Goal: Navigation & Orientation: Find specific page/section

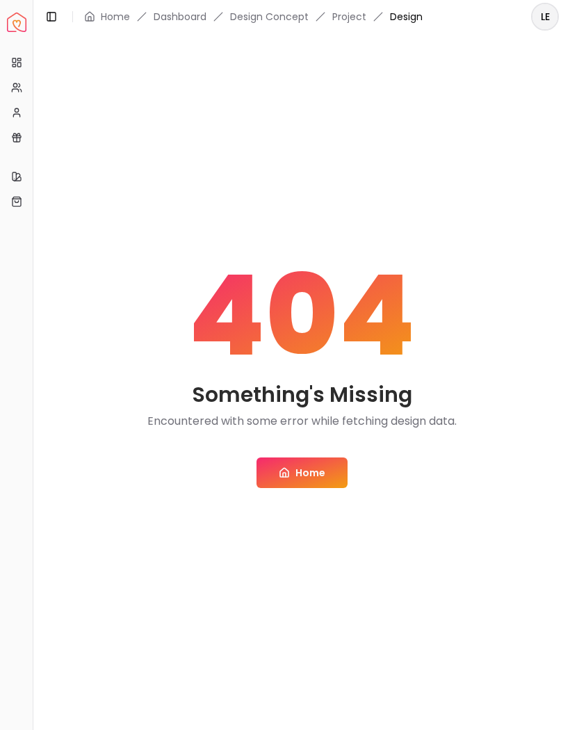
click at [345, 21] on link "Project" at bounding box center [349, 17] width 34 height 14
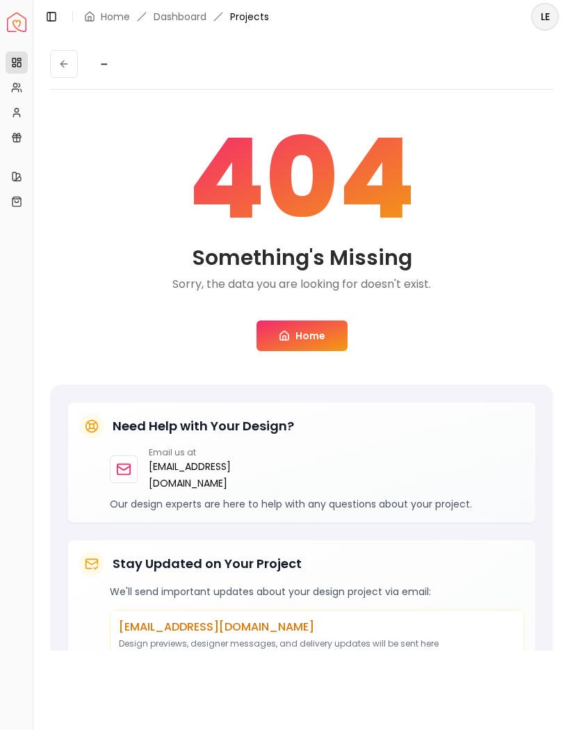
click at [252, 10] on span "Projects" at bounding box center [249, 17] width 39 height 14
click at [188, 10] on link "Dashboard" at bounding box center [180, 17] width 53 height 14
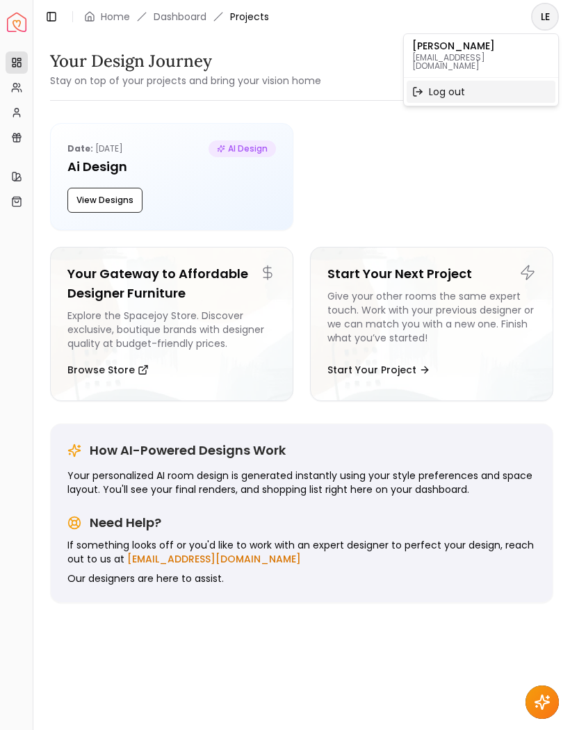
click at [471, 88] on div "Log out" at bounding box center [481, 92] width 149 height 22
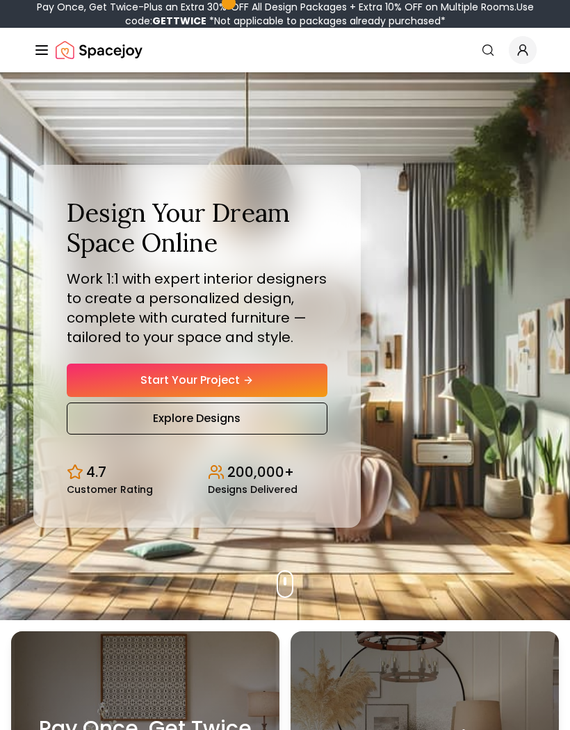
click at [519, 54] on icon "Global" at bounding box center [522, 53] width 9 height 5
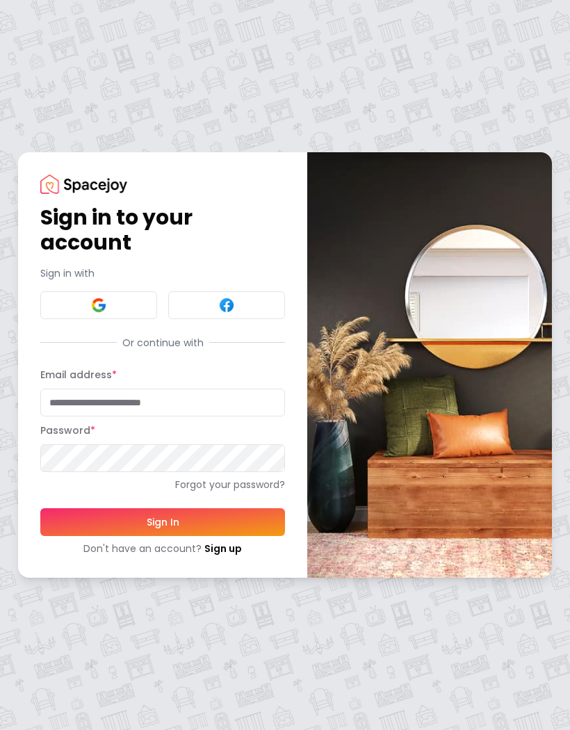
click at [163, 404] on input "Email address *" at bounding box center [162, 403] width 245 height 28
type input "**********"
click at [163, 521] on button "Sign In" at bounding box center [162, 522] width 245 height 28
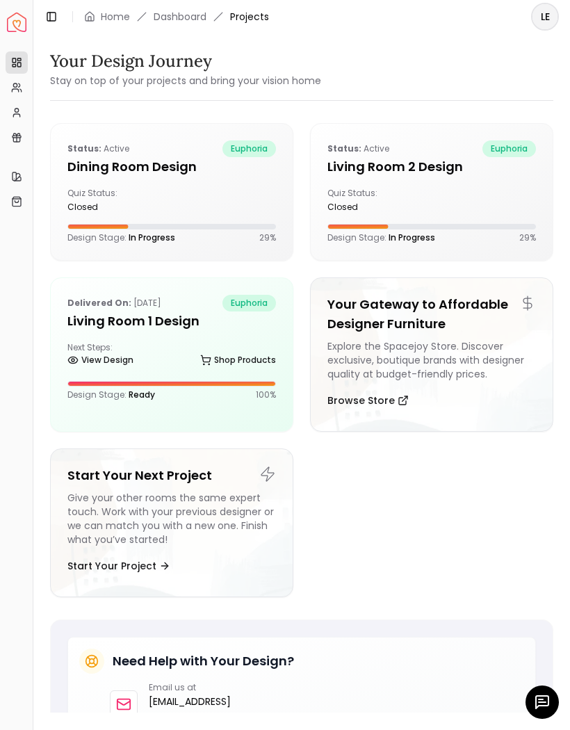
click at [177, 350] on div "Next Steps: View Design Shop Products" at bounding box center [171, 356] width 209 height 28
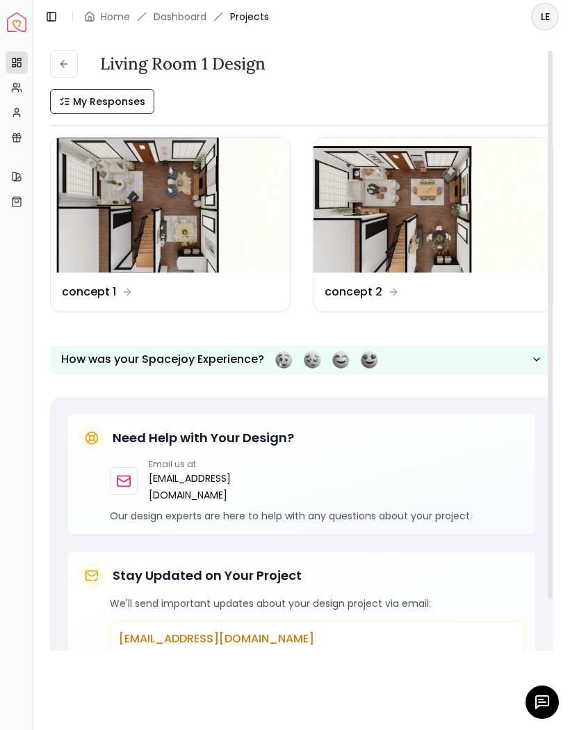
click at [420, 217] on img at bounding box center [432, 205] width 239 height 135
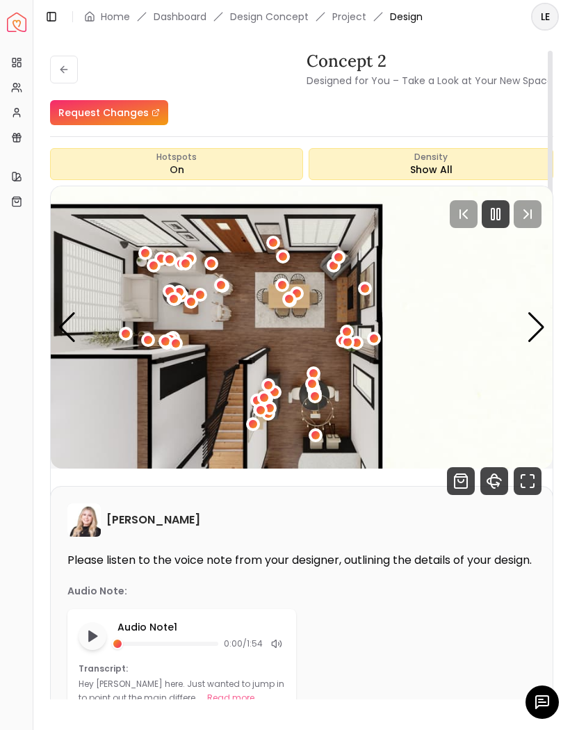
click at [496, 482] on icon "360 View" at bounding box center [494, 481] width 28 height 28
click at [63, 81] on button at bounding box center [64, 70] width 28 height 28
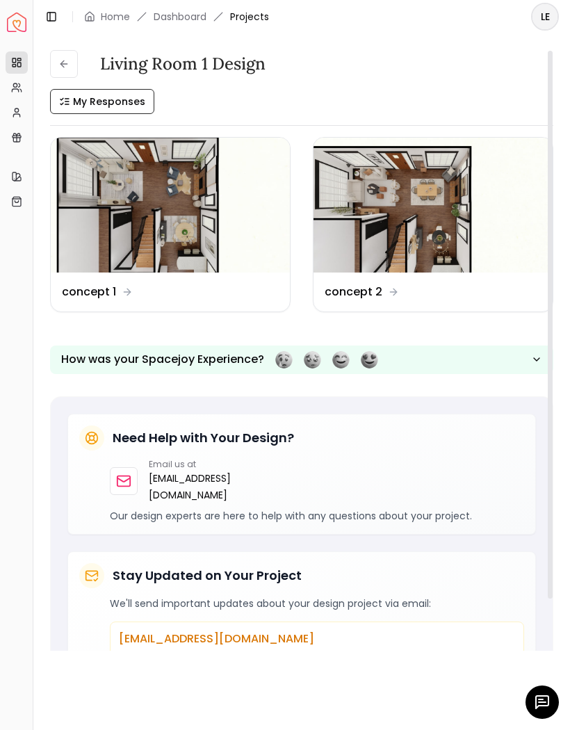
click at [137, 216] on img at bounding box center [170, 205] width 239 height 135
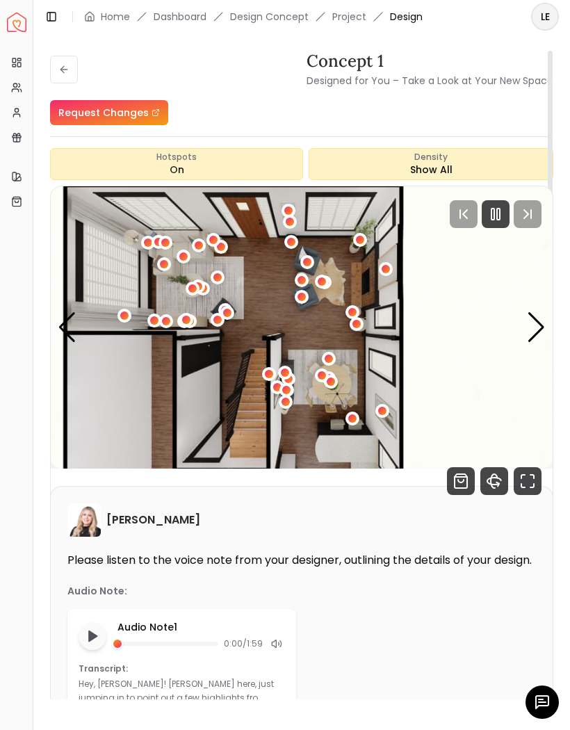
click at [494, 484] on icon "360 View" at bounding box center [494, 481] width 28 height 28
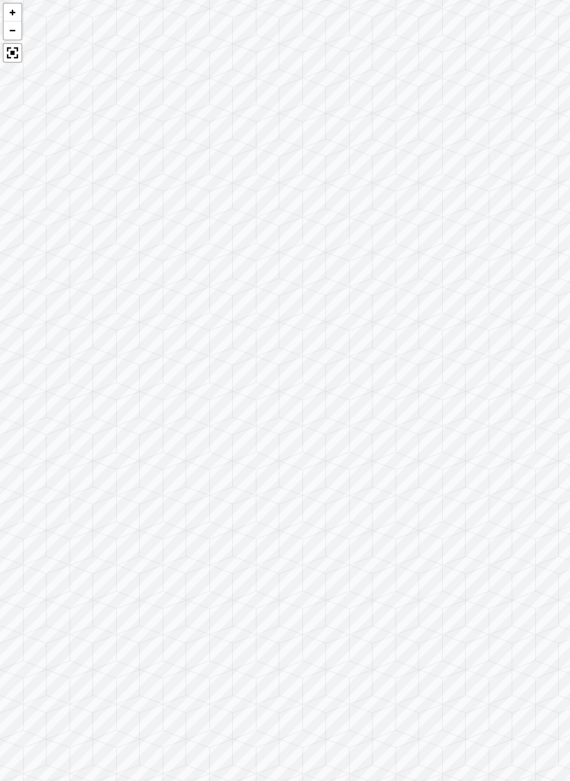
click at [265, 406] on div at bounding box center [285, 390] width 570 height 781
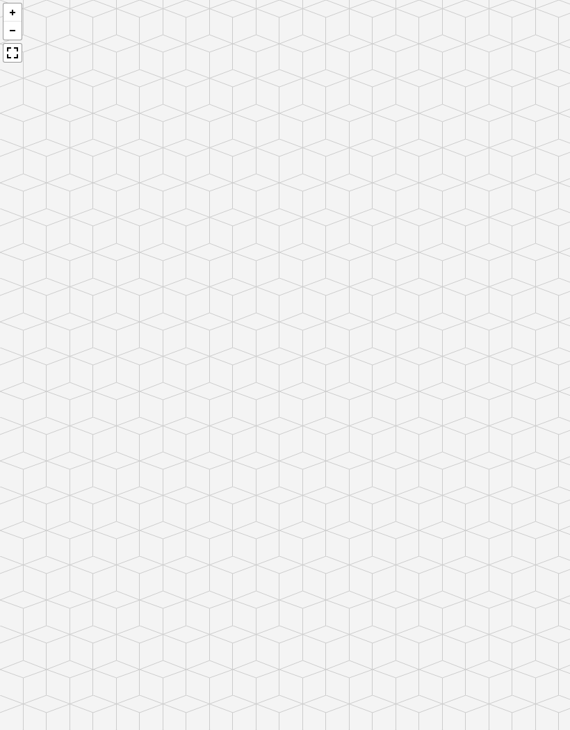
click at [314, 378] on img "1 / 8" at bounding box center [302, 327] width 502 height 282
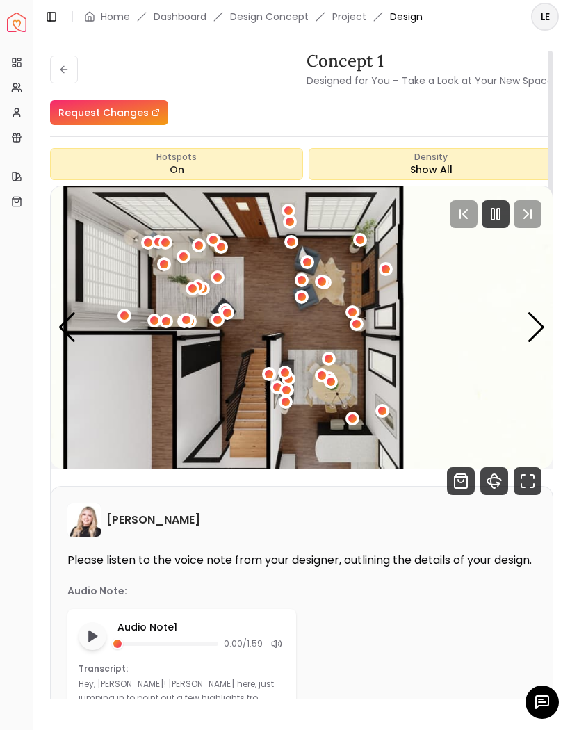
click at [494, 491] on icon "360 View" at bounding box center [494, 481] width 28 height 28
